Goal: Information Seeking & Learning: Understand process/instructions

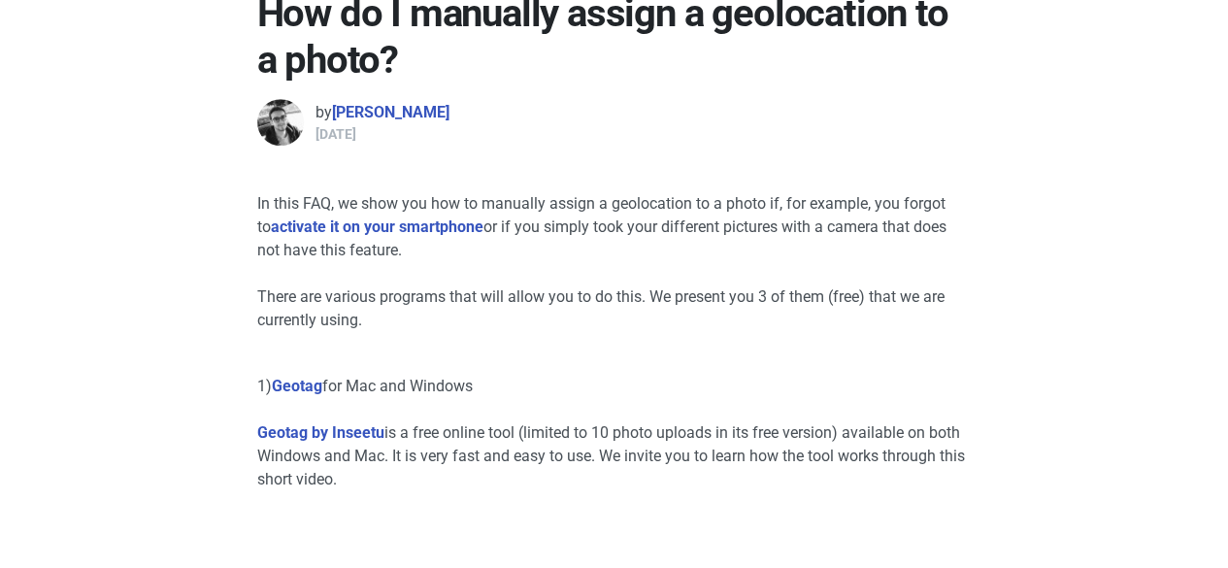
scroll to position [658, 0]
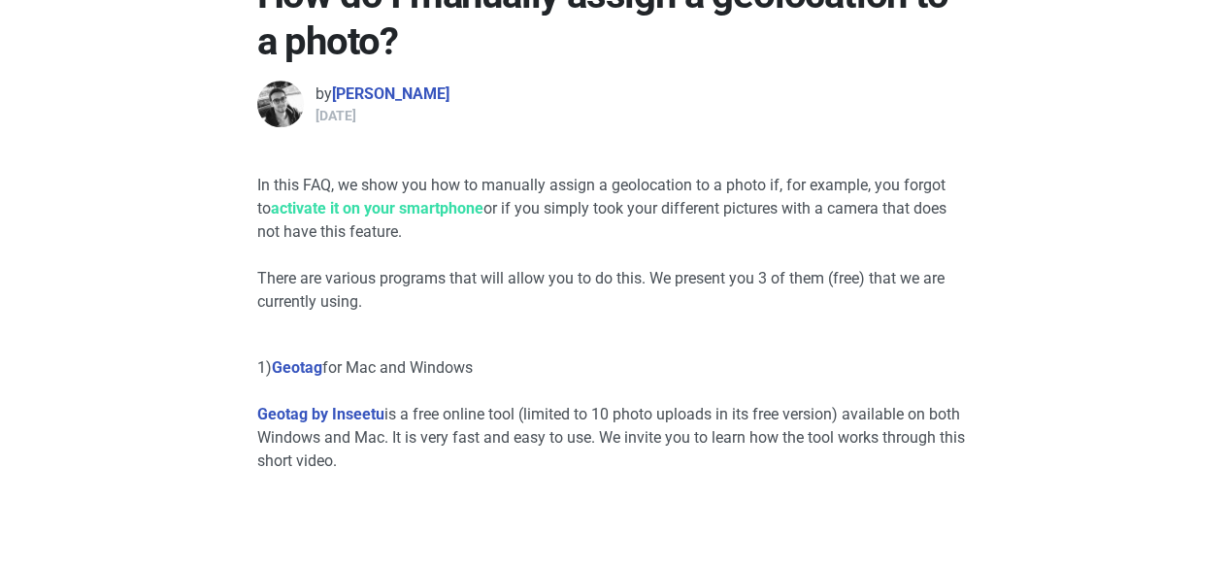
click at [377, 199] on link "activate it on your smartphone" at bounding box center [377, 208] width 213 height 18
